Goal: Transaction & Acquisition: Purchase product/service

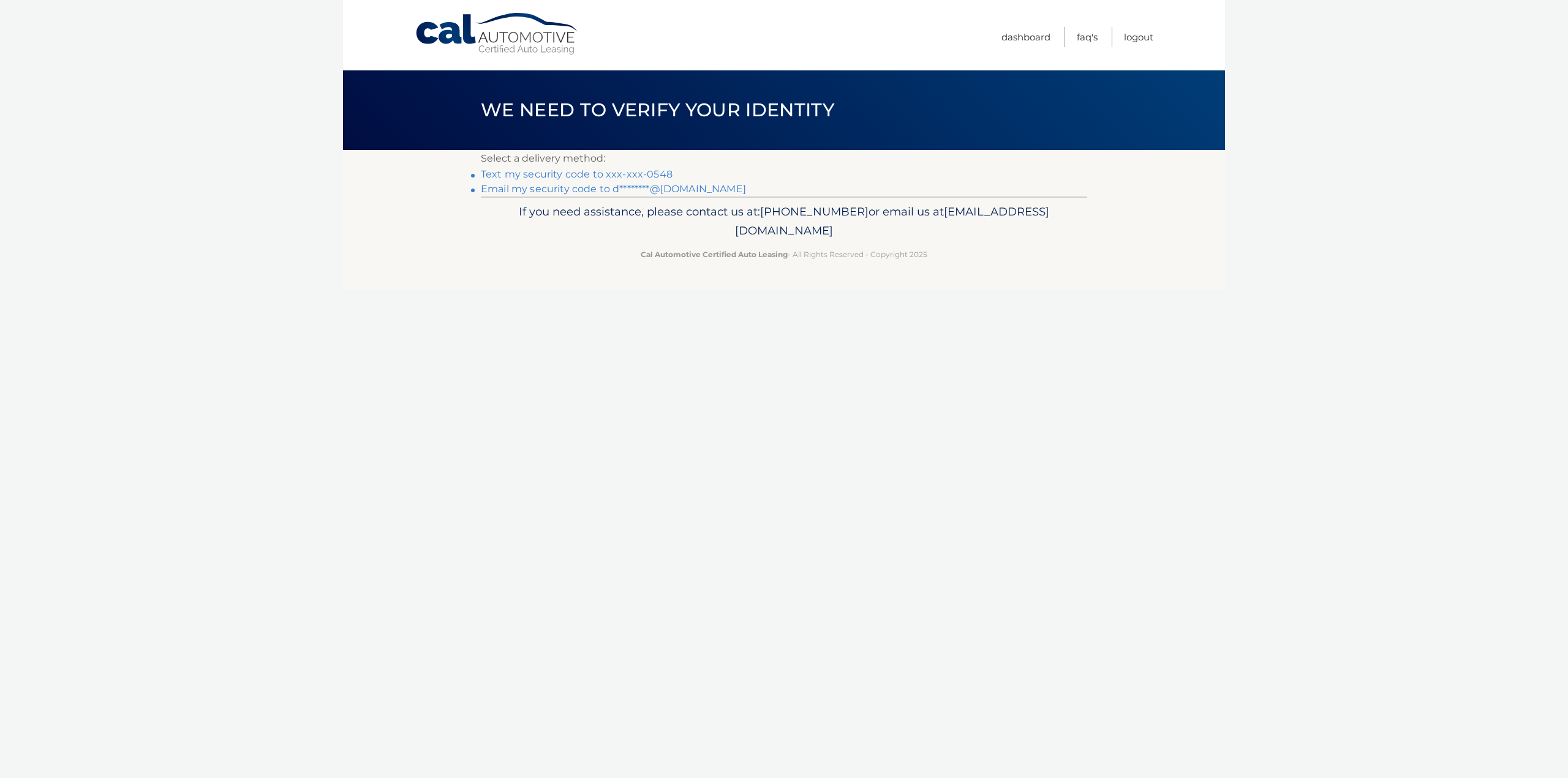
click at [662, 173] on link "Text my security code to xxx-xxx-0548" at bounding box center [577, 174] width 192 height 12
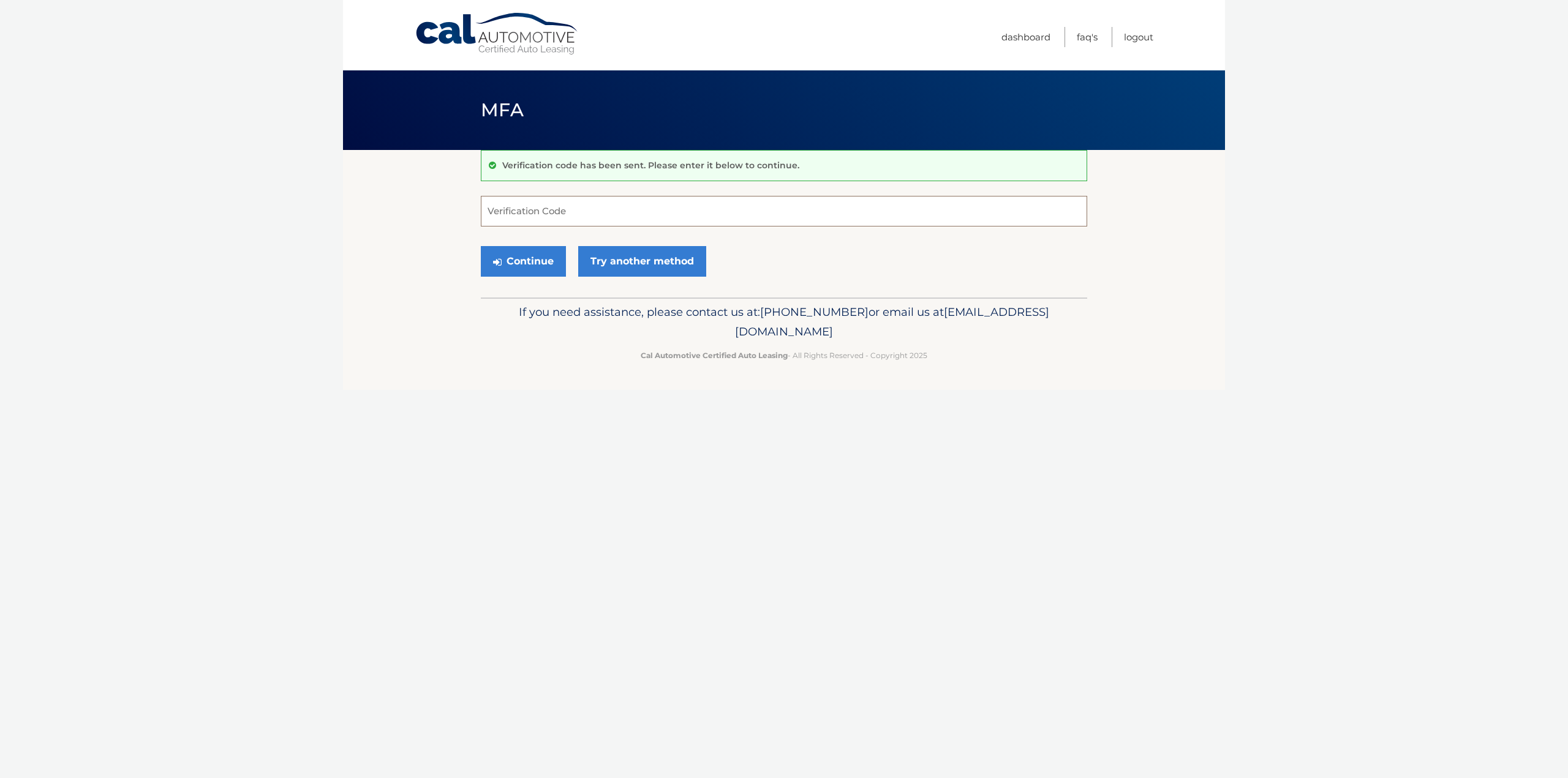
click at [593, 218] on input "Verification Code" at bounding box center [783, 212] width 606 height 31
type input "562048"
click at [534, 260] on button "Continue" at bounding box center [523, 261] width 85 height 31
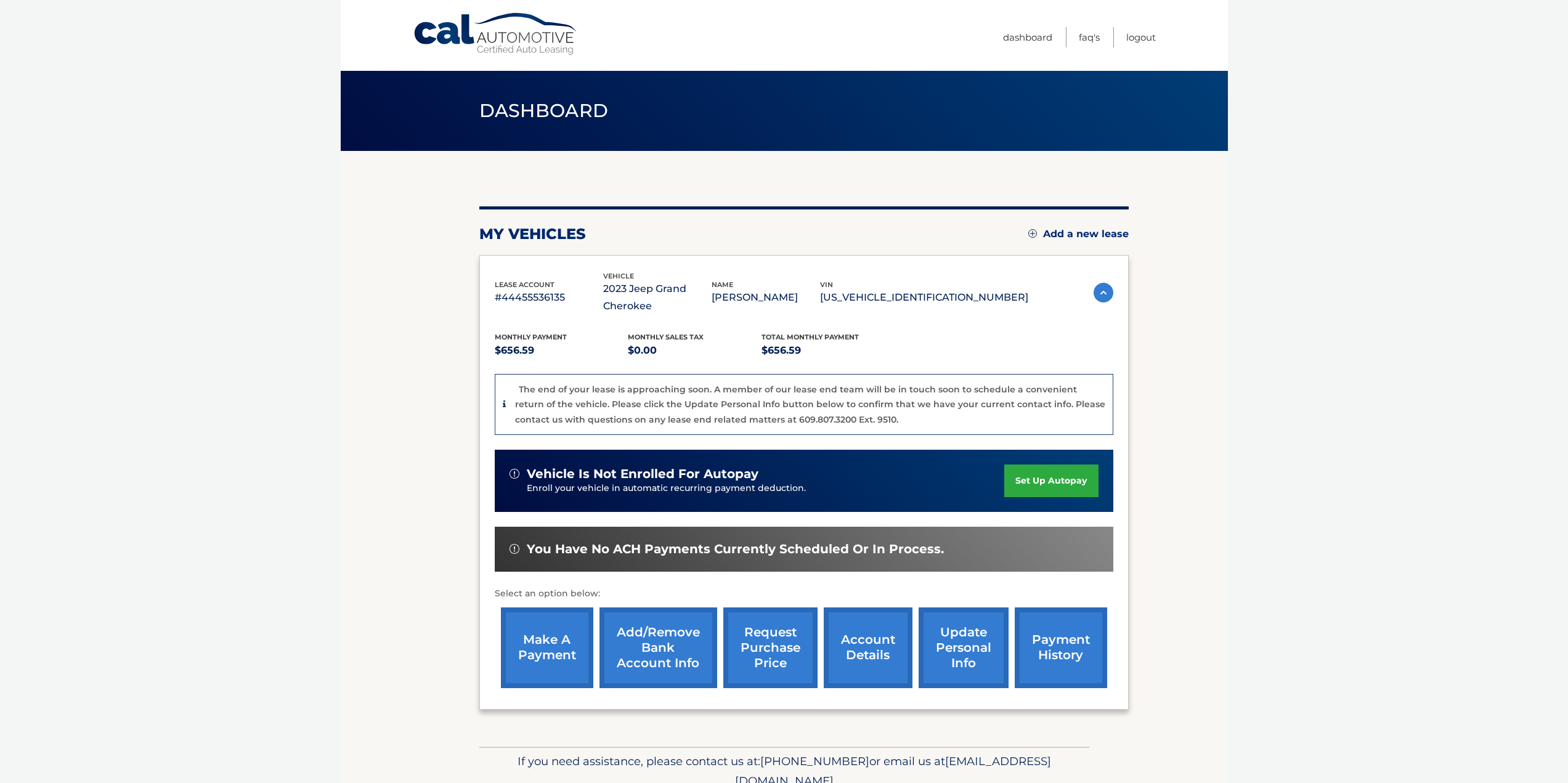
click at [547, 673] on link "make a payment" at bounding box center [547, 647] width 92 height 80
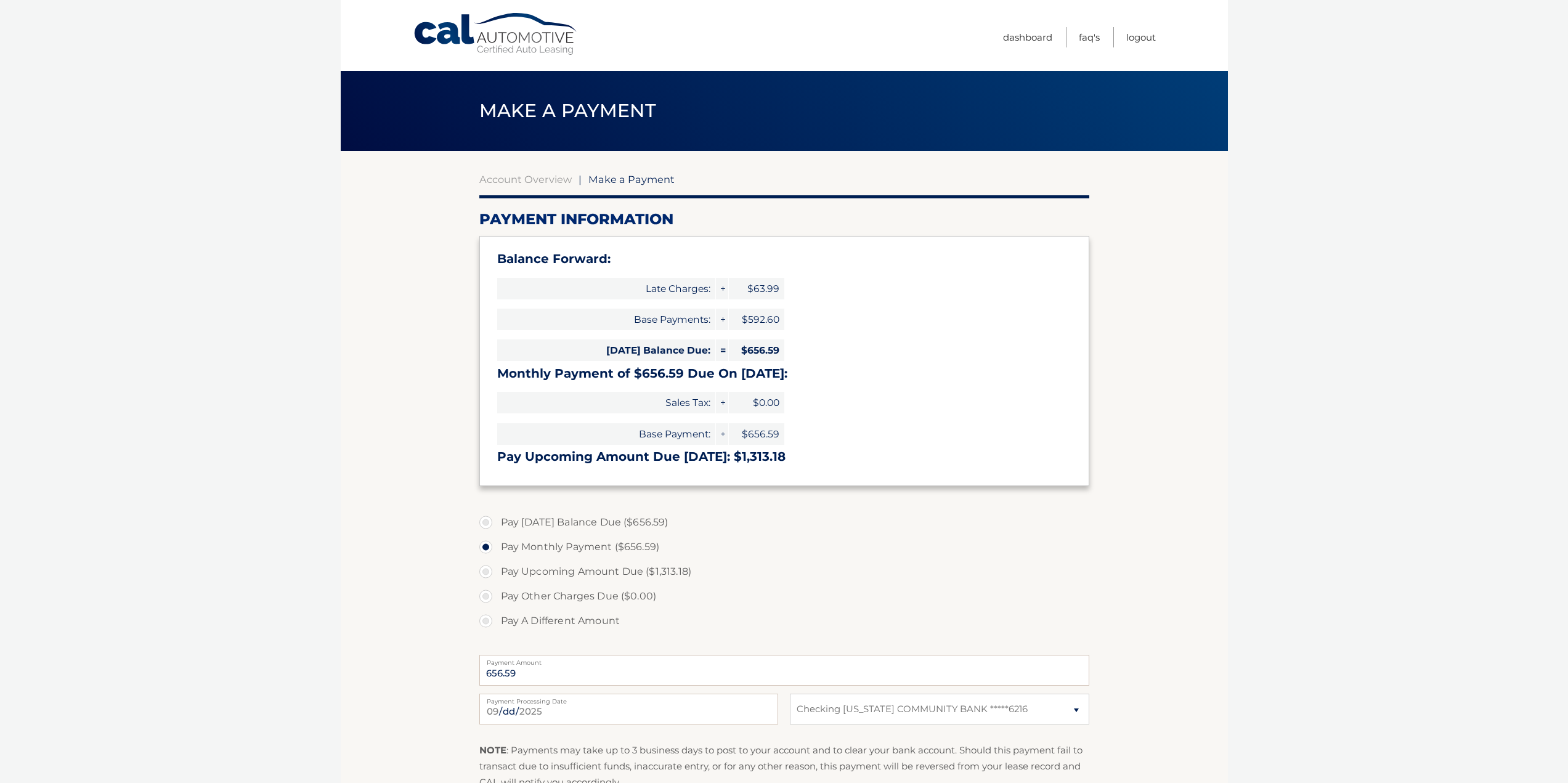
select select "OGZhYzUxYjktZmY0NC00ZDZhLThhMmUtNTViZGJmZTBjOWRi"
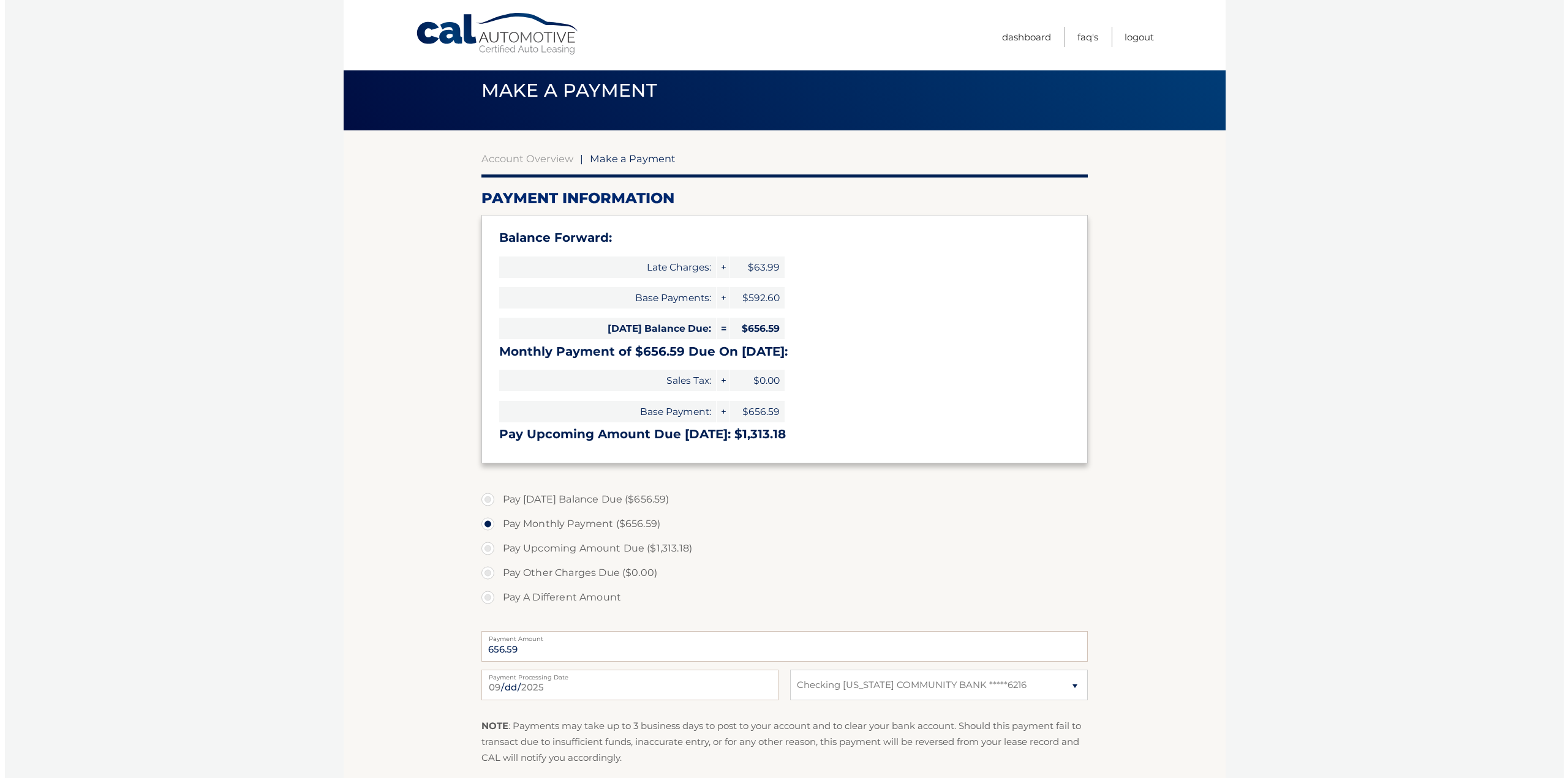
scroll to position [122, 0]
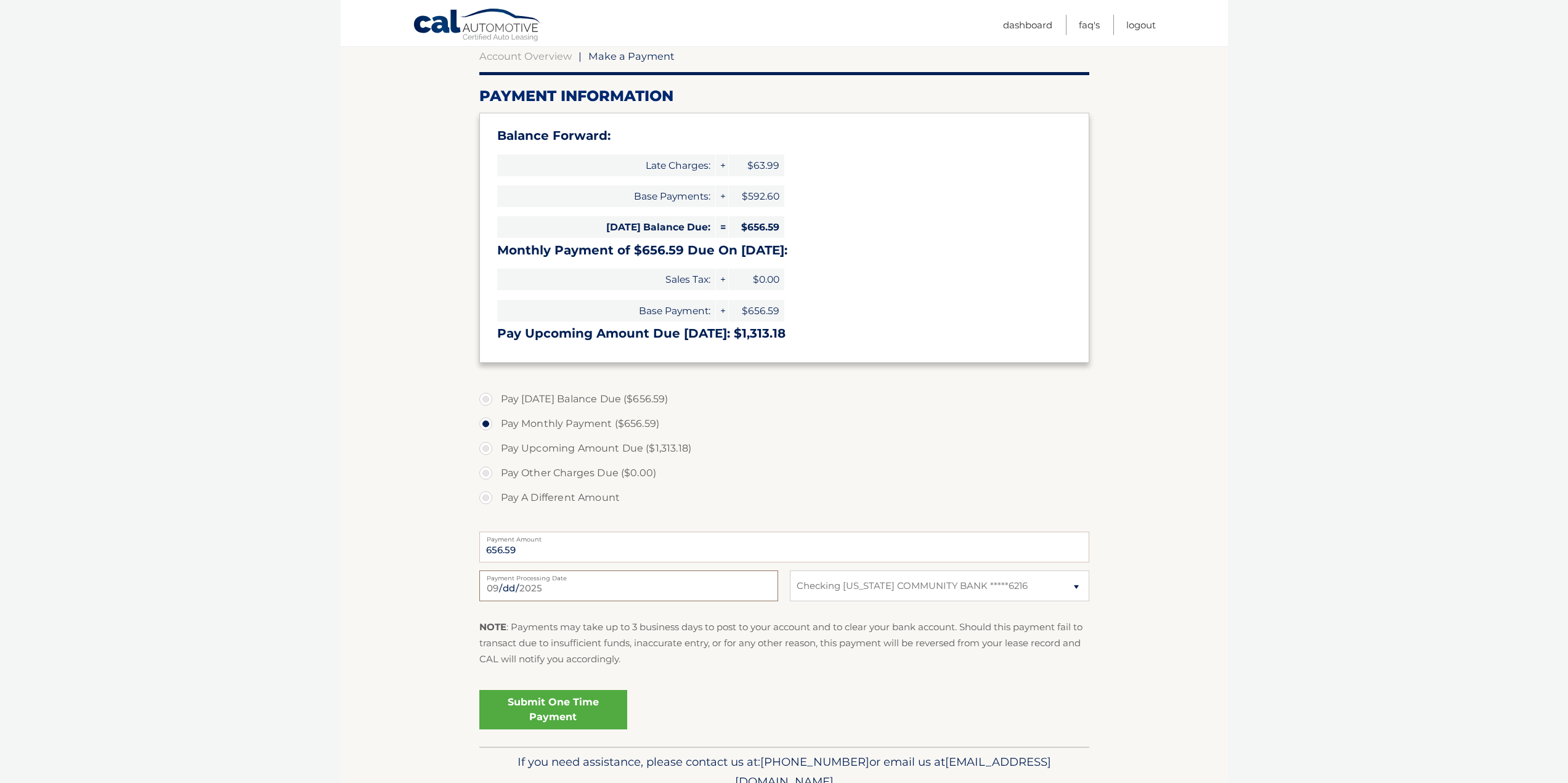
click at [669, 589] on input "2025-09-02" at bounding box center [628, 586] width 299 height 31
type input "2025-09-04"
click at [529, 707] on link "Submit One Time Payment" at bounding box center [553, 710] width 148 height 40
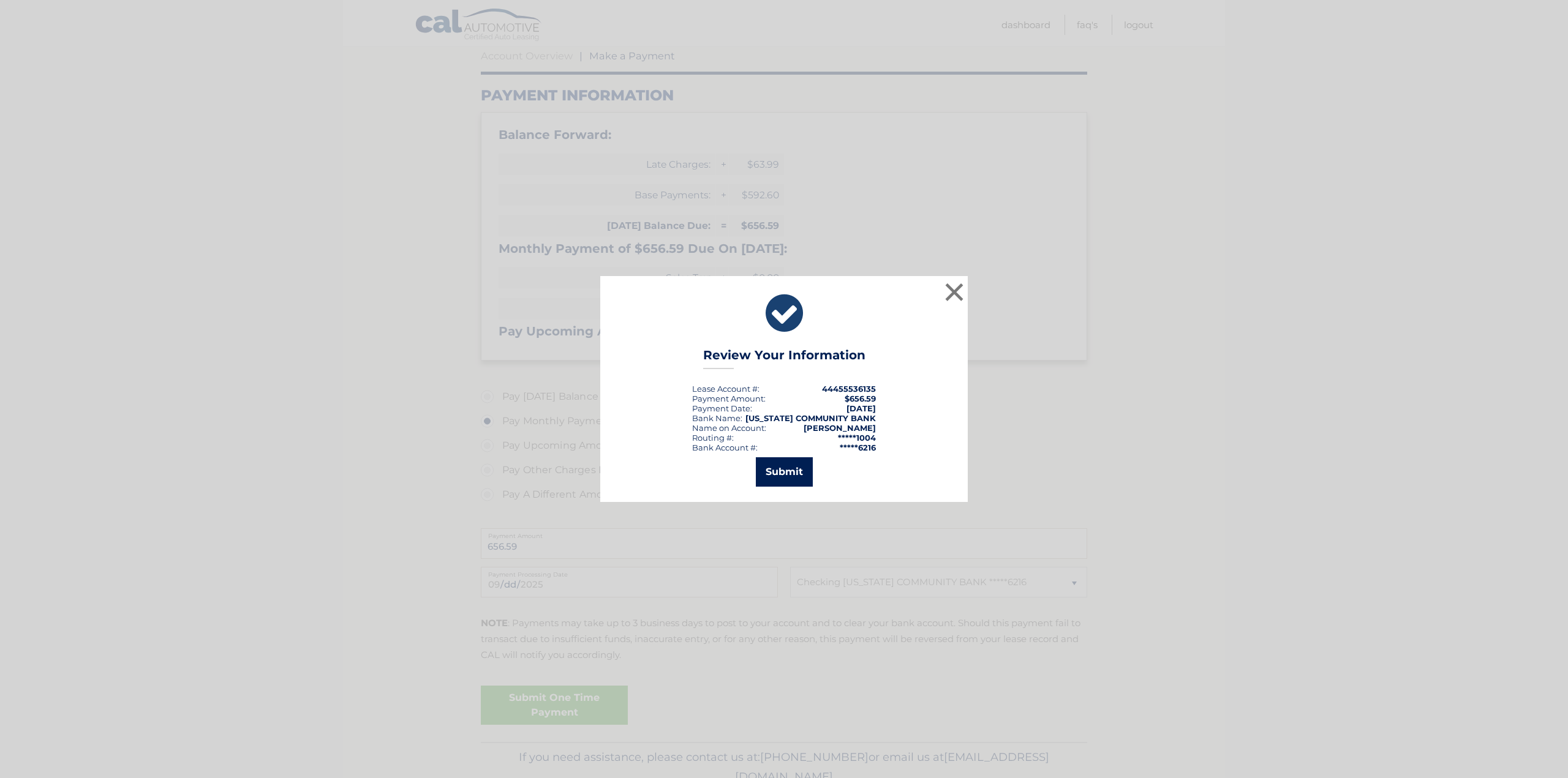
click at [782, 484] on button "Submit" at bounding box center [784, 472] width 57 height 30
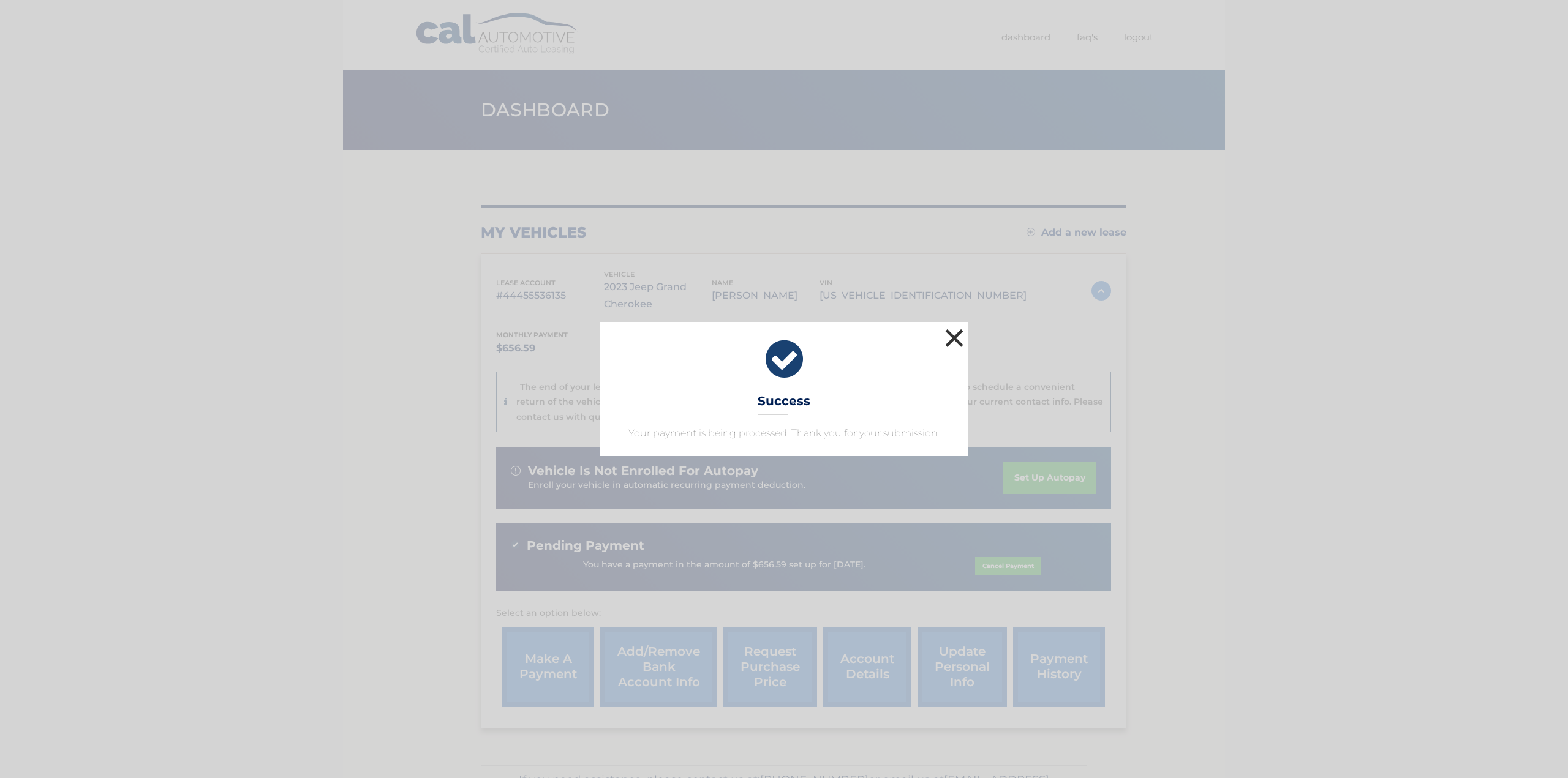
click at [953, 335] on button "×" at bounding box center [954, 338] width 25 height 25
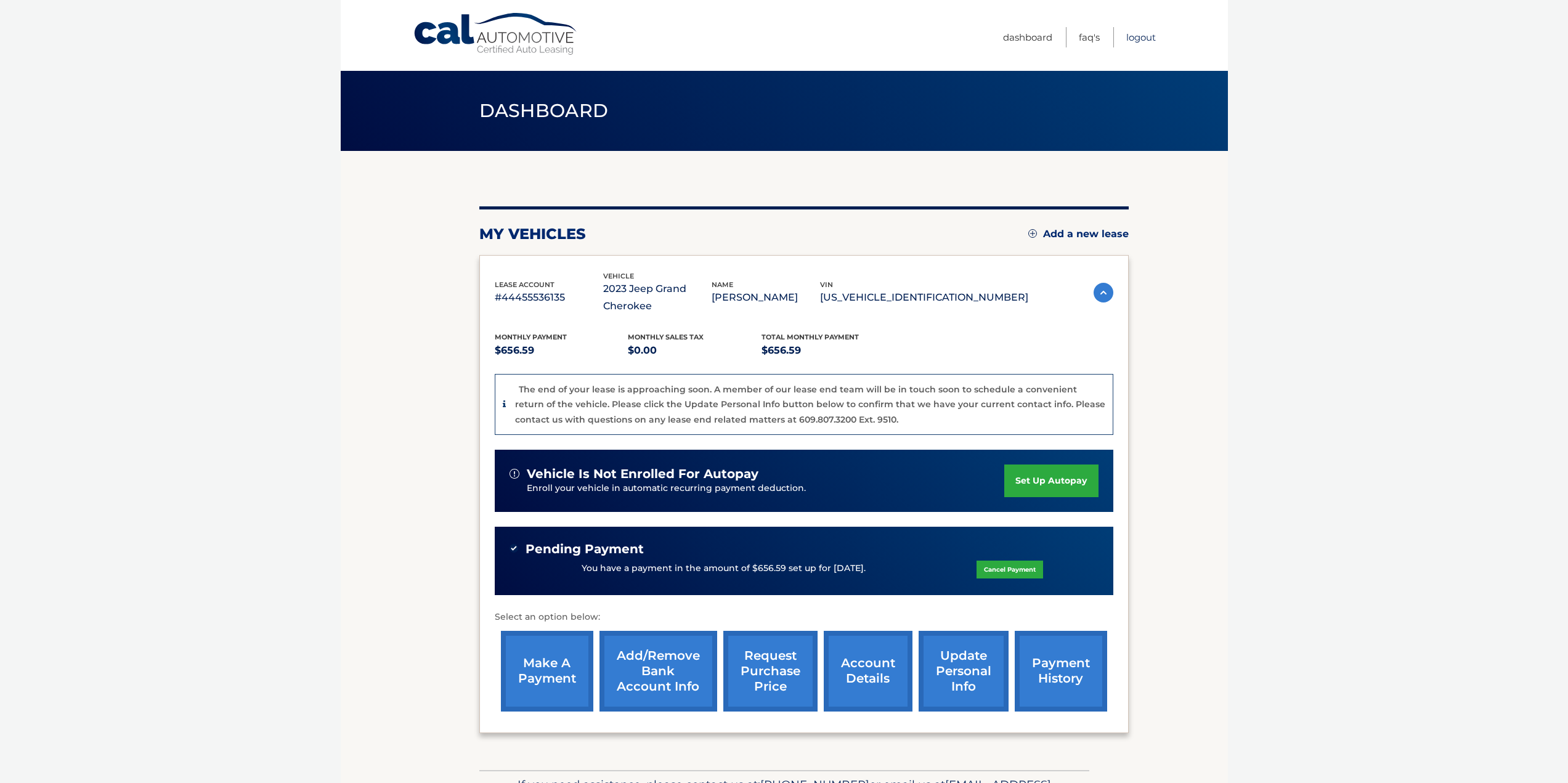
drag, startPoint x: 1145, startPoint y: 39, endPoint x: 1005, endPoint y: 1, distance: 145.1
click at [1143, 37] on link "Logout" at bounding box center [1141, 37] width 30 height 20
